Goal: Task Accomplishment & Management: Manage account settings

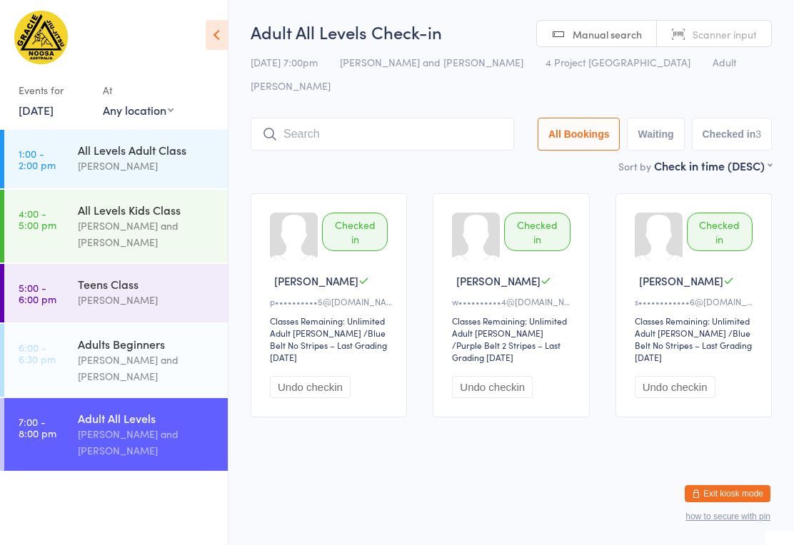
click at [734, 492] on button "Exit kiosk mode" at bounding box center [728, 493] width 86 height 17
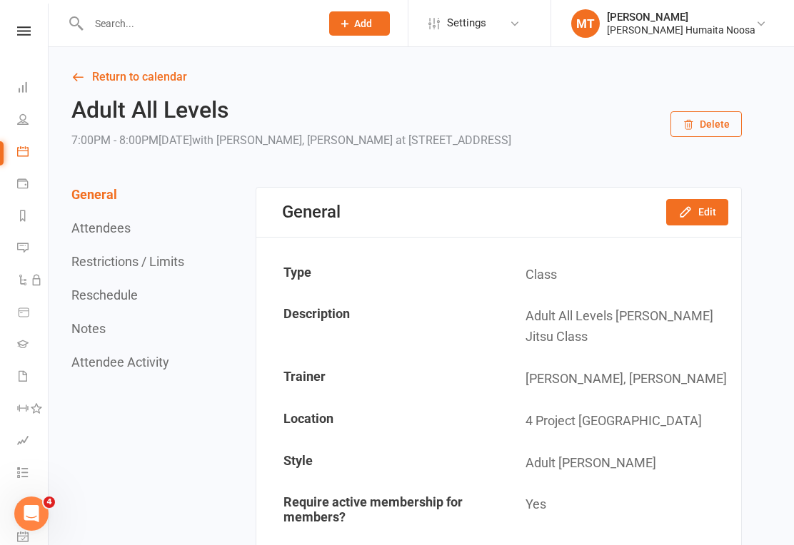
click at [174, 26] on input "text" at bounding box center [197, 24] width 226 height 20
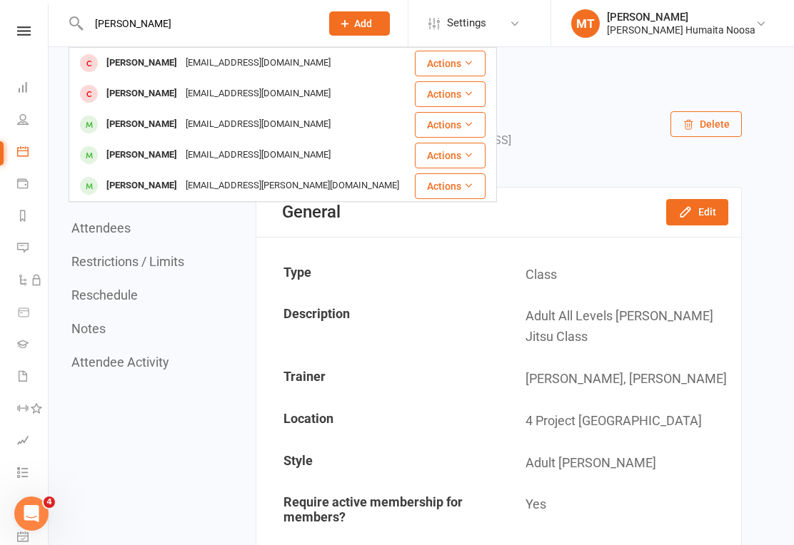
type input "[PERSON_NAME]"
click at [181, 133] on div "[EMAIL_ADDRESS][DOMAIN_NAME]" at bounding box center [257, 124] width 153 height 21
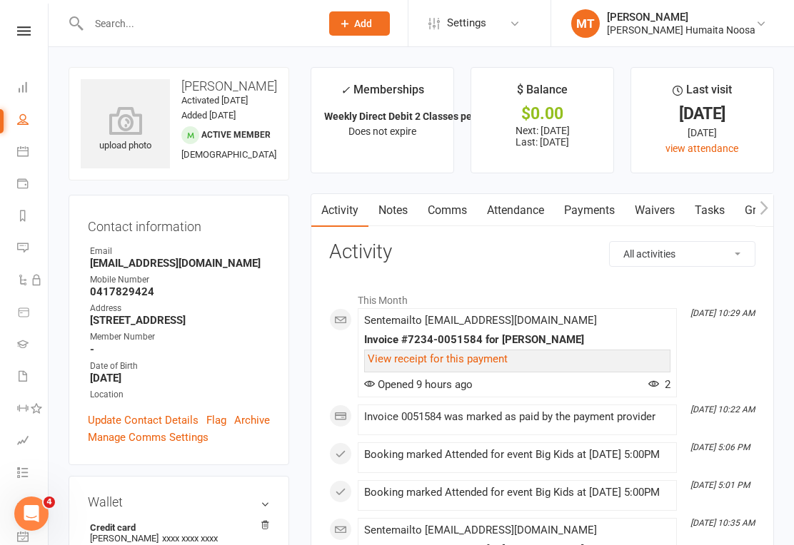
click at [583, 207] on link "Payments" at bounding box center [589, 210] width 71 height 33
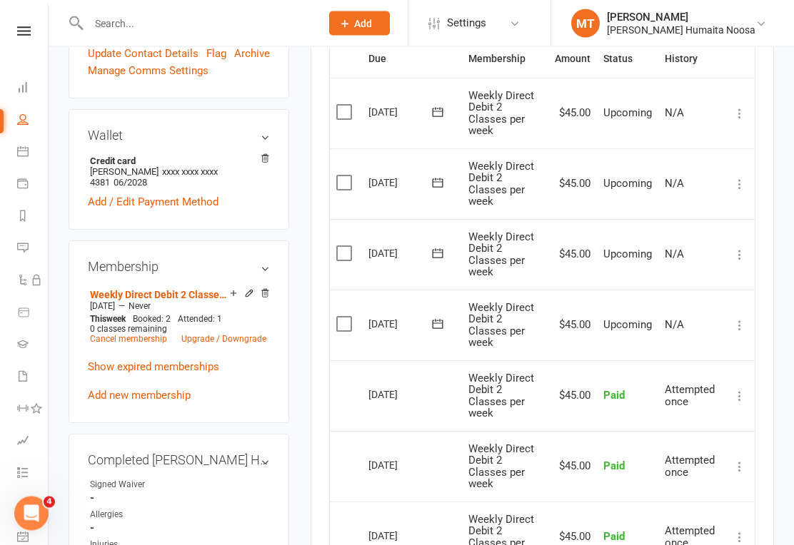
scroll to position [372, 0]
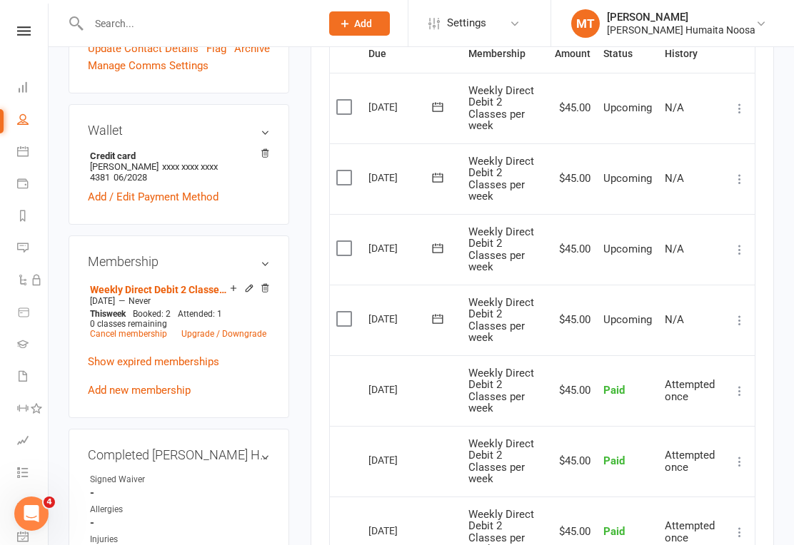
click at [341, 312] on label at bounding box center [345, 319] width 19 height 14
click at [341, 312] on input "checkbox" at bounding box center [340, 312] width 9 height 0
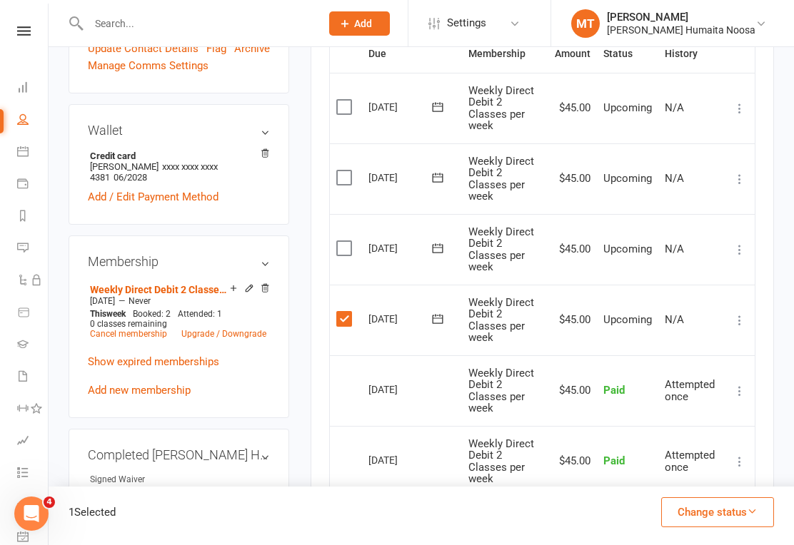
click at [730, 528] on button "Change status" at bounding box center [717, 513] width 113 height 30
click at [703, 528] on button "Change status" at bounding box center [717, 513] width 113 height 30
click at [720, 528] on button "Change status" at bounding box center [717, 513] width 113 height 30
click at [662, 488] on link "Skipped" at bounding box center [702, 474] width 141 height 29
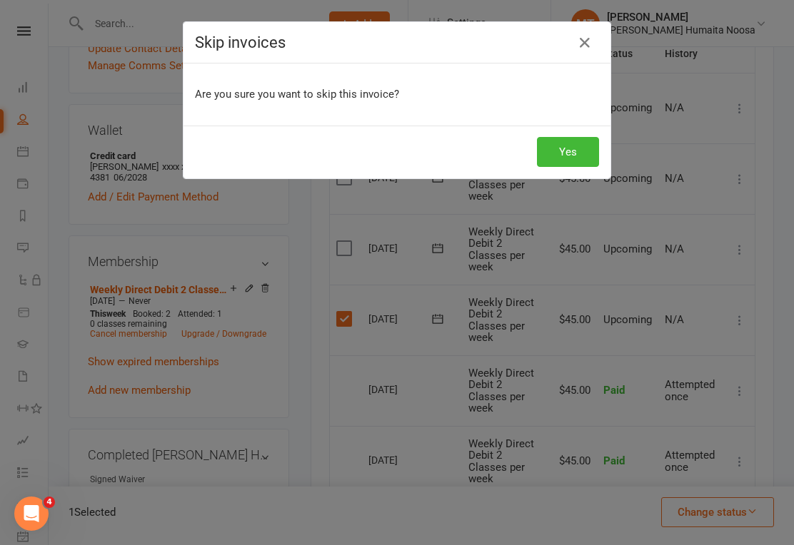
click at [583, 145] on button "Yes" at bounding box center [568, 152] width 62 height 30
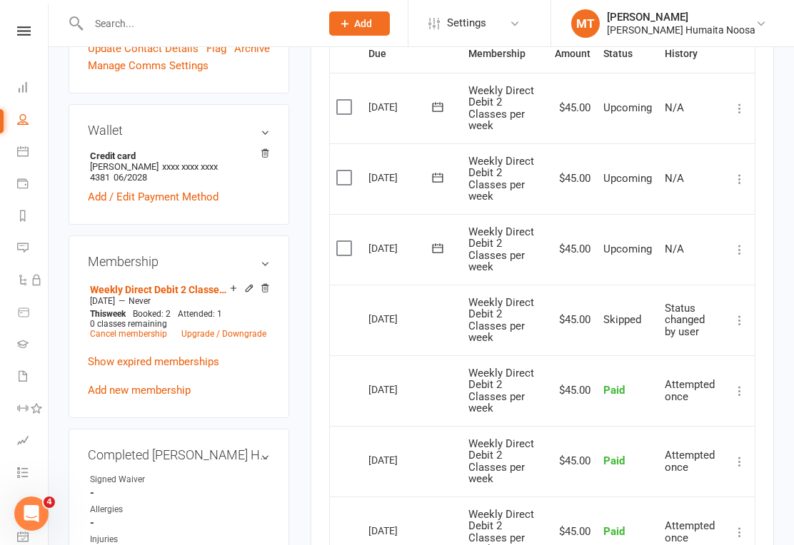
click at [20, 34] on icon at bounding box center [24, 30] width 14 height 9
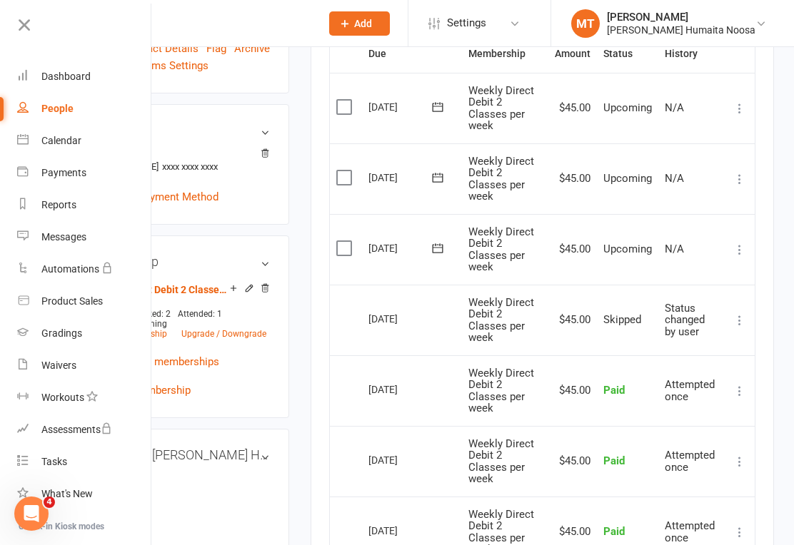
click at [34, 11] on nav "Clubworx Dashboard People Calendar Payments Reports Messages Automations Produc…" at bounding box center [75, 276] width 151 height 545
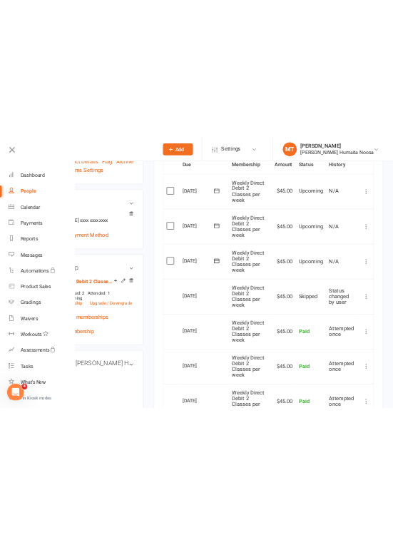
scroll to position [2130, 0]
